Goal: Navigation & Orientation: Find specific page/section

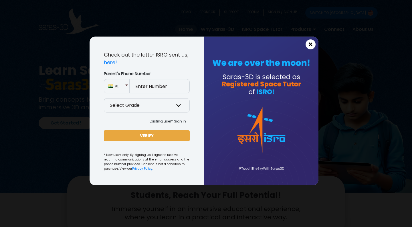
click at [309, 47] on span "×" at bounding box center [310, 44] width 5 height 7
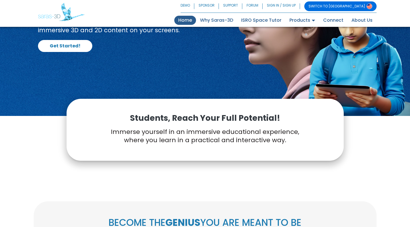
scroll to position [66, 0]
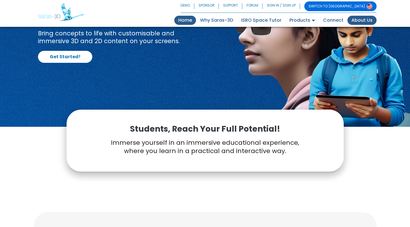
click at [364, 21] on link "About Us" at bounding box center [362, 20] width 29 height 9
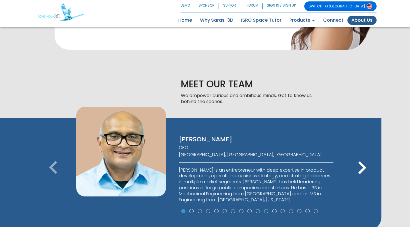
scroll to position [305, 0]
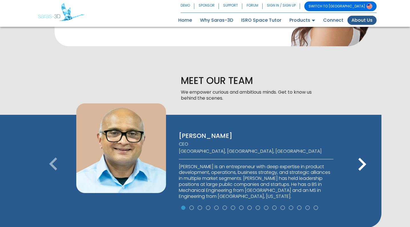
click at [360, 152] on icon "keyboard_arrow_right" at bounding box center [362, 165] width 26 height 26
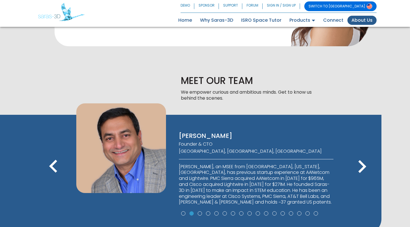
click at [360, 154] on icon "keyboard_arrow_right" at bounding box center [362, 167] width 26 height 26
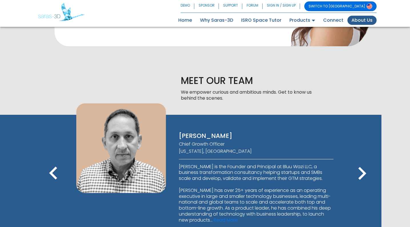
click at [360, 161] on icon "keyboard_arrow_right" at bounding box center [362, 174] width 26 height 26
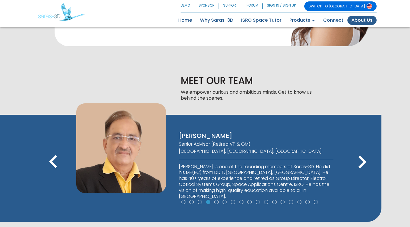
click at [360, 150] on icon "keyboard_arrow_right" at bounding box center [362, 163] width 26 height 26
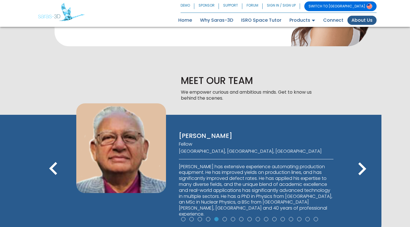
click at [360, 156] on icon "keyboard_arrow_right" at bounding box center [362, 169] width 26 height 26
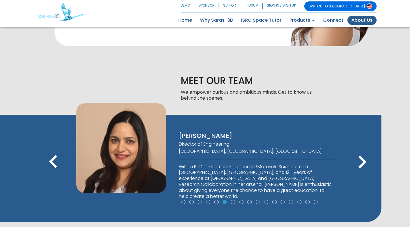
click at [360, 150] on icon "keyboard_arrow_right" at bounding box center [362, 163] width 26 height 26
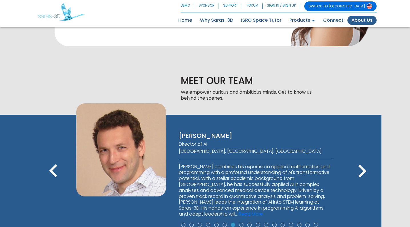
click at [360, 159] on icon "keyboard_arrow_right" at bounding box center [362, 172] width 26 height 26
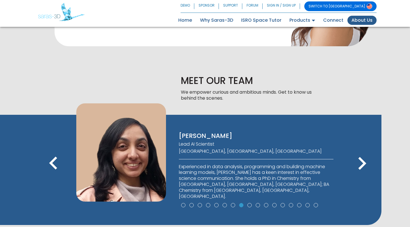
click at [360, 151] on icon "keyboard_arrow_right" at bounding box center [362, 164] width 26 height 26
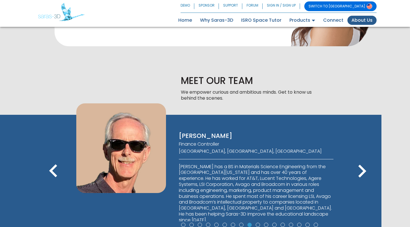
click at [360, 159] on icon "keyboard_arrow_right" at bounding box center [362, 172] width 26 height 26
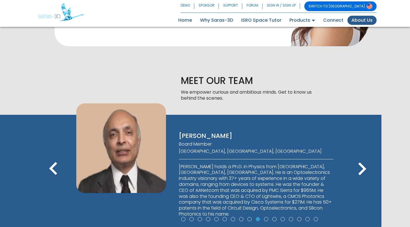
click at [360, 156] on icon "keyboard_arrow_right" at bounding box center [362, 169] width 26 height 26
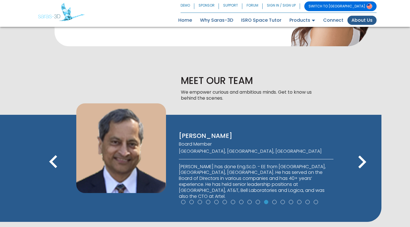
click at [360, 150] on icon "keyboard_arrow_right" at bounding box center [362, 163] width 26 height 26
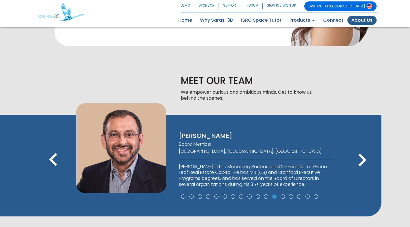
click at [360, 148] on icon "keyboard_arrow_right" at bounding box center [362, 161] width 26 height 26
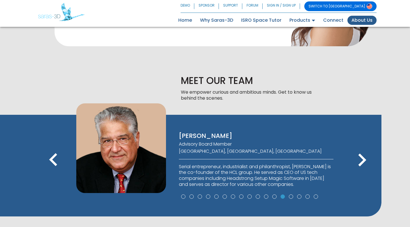
click at [360, 148] on icon "keyboard_arrow_right" at bounding box center [362, 161] width 26 height 26
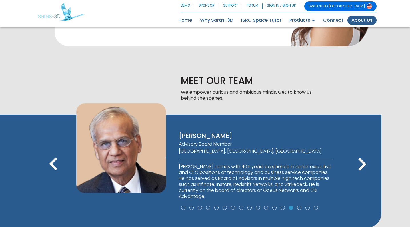
click at [360, 152] on icon "keyboard_arrow_right" at bounding box center [362, 165] width 26 height 26
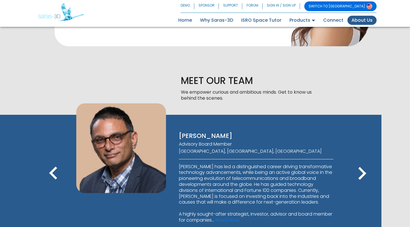
click at [360, 161] on icon "keyboard_arrow_right" at bounding box center [362, 174] width 26 height 26
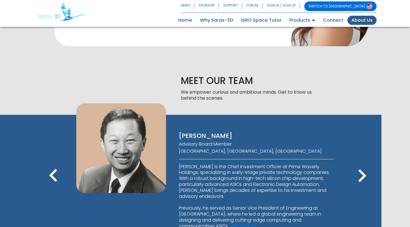
click at [360, 162] on div "keyboard_arrow_left keyboard_arrow_right" at bounding box center [219, 177] width 286 height 31
click at [361, 163] on icon "keyboard_arrow_right" at bounding box center [362, 176] width 26 height 26
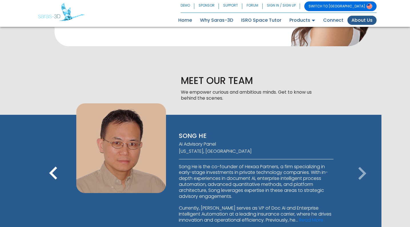
click at [361, 161] on icon "keyboard_arrow_right" at bounding box center [362, 174] width 26 height 26
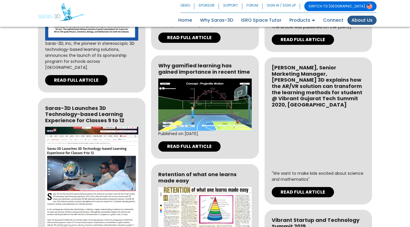
scroll to position [1779, 0]
